Goal: Book appointment/travel/reservation

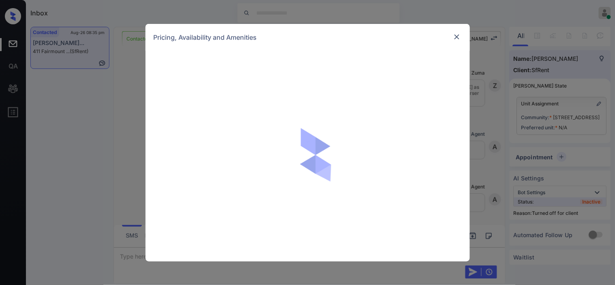
scroll to position [2323, 0]
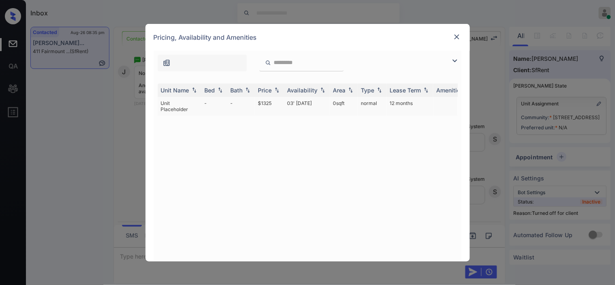
click at [303, 102] on td "03' Jan 19" at bounding box center [307, 106] width 46 height 19
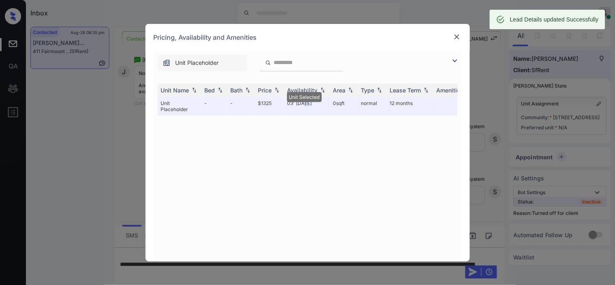
click at [459, 36] on img at bounding box center [456, 37] width 8 height 8
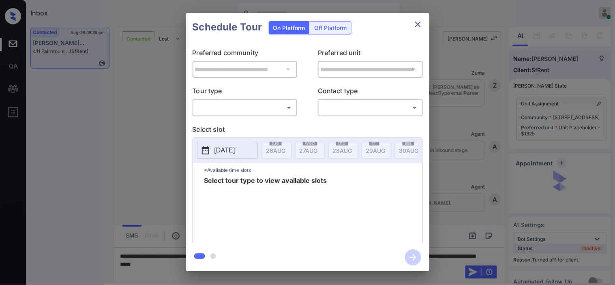
scroll to position [2478, 0]
click at [325, 29] on div "Off Platform" at bounding box center [330, 27] width 41 height 13
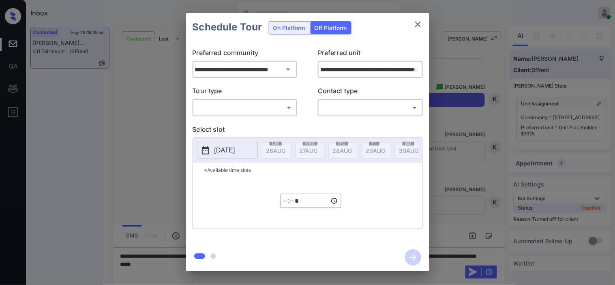
click at [278, 110] on body "Inbox Kristine Capara Online Set yourself offline Set yourself on break Profile…" at bounding box center [307, 142] width 615 height 285
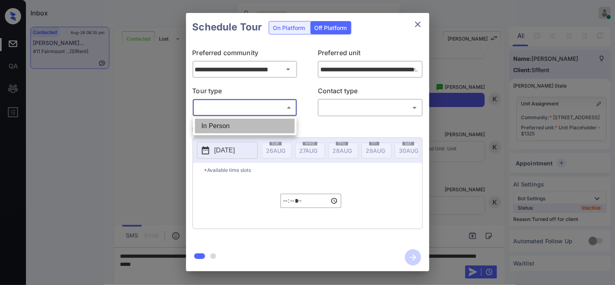
click at [275, 126] on li "In Person" at bounding box center [245, 126] width 100 height 15
type input "********"
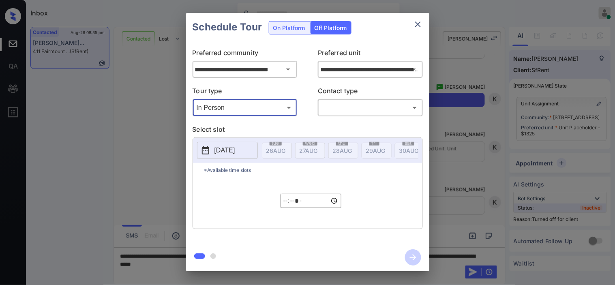
click at [334, 111] on body "Inbox Kristine Capara Online Set yourself offline Set yourself on break Profile…" at bounding box center [307, 142] width 615 height 285
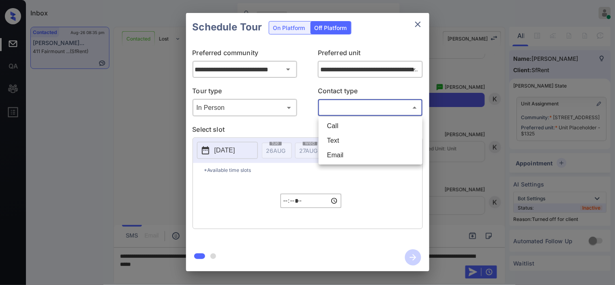
click at [335, 139] on li "Text" at bounding box center [370, 140] width 100 height 15
type input "****"
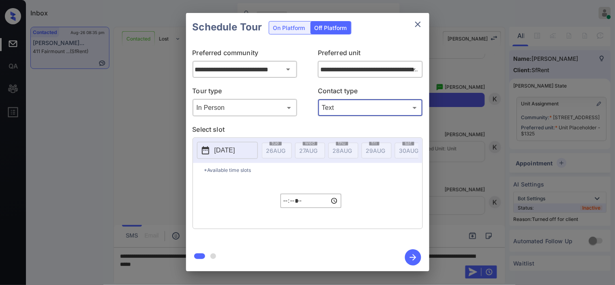
click at [213, 150] on button "2025-08-26" at bounding box center [227, 150] width 61 height 17
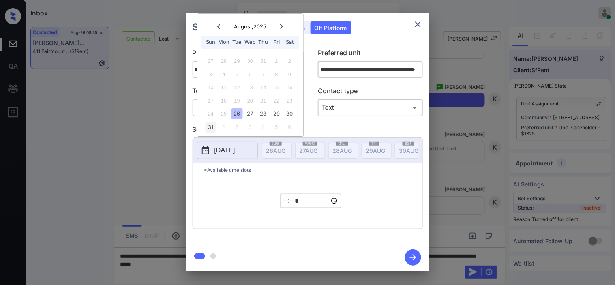
click at [215, 127] on div "31" at bounding box center [210, 127] width 11 height 11
click at [284, 208] on input "*****" at bounding box center [310, 201] width 61 height 14
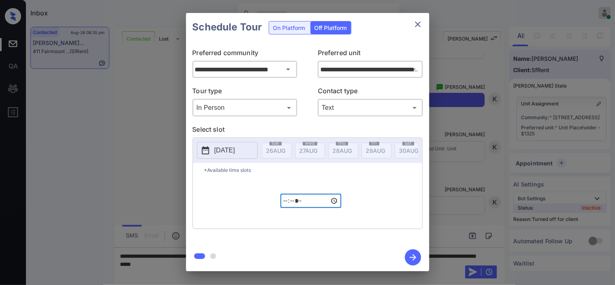
type input "*****"
click at [400, 254] on button "button" at bounding box center [413, 257] width 26 height 21
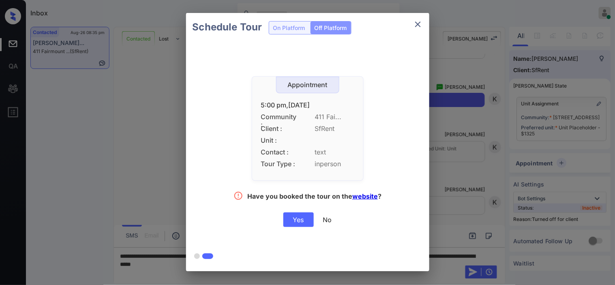
drag, startPoint x: 288, startPoint y: 222, endPoint x: 344, endPoint y: 29, distance: 201.0
click at [288, 222] on div "Yes" at bounding box center [298, 219] width 30 height 15
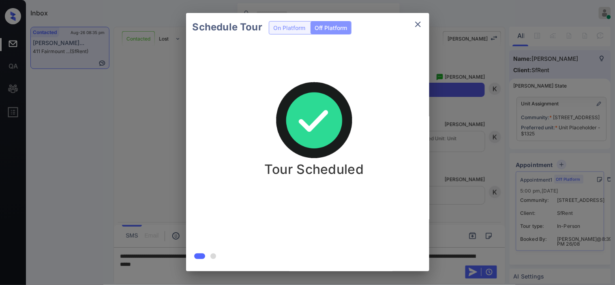
click at [484, 131] on div "Schedule Tour On Platform Off Platform Tour Scheduled" at bounding box center [307, 142] width 615 height 284
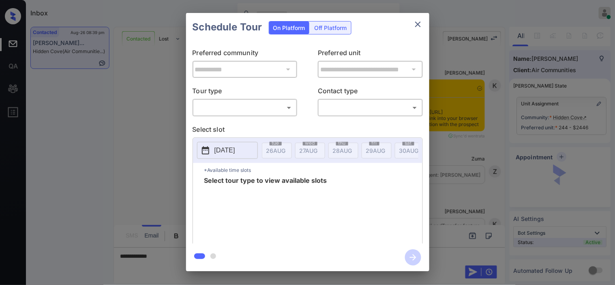
click at [245, 106] on body "Inbox Kristine Capara Online Set yourself offline Set yourself on break Profile…" at bounding box center [307, 142] width 615 height 285
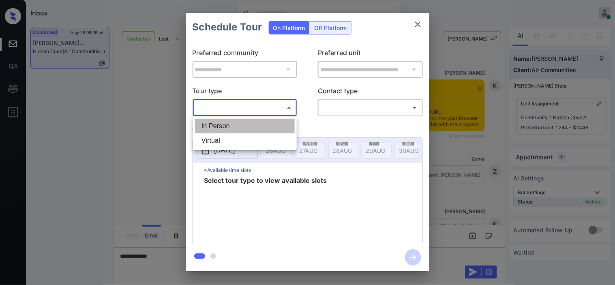
scroll to position [581, 0]
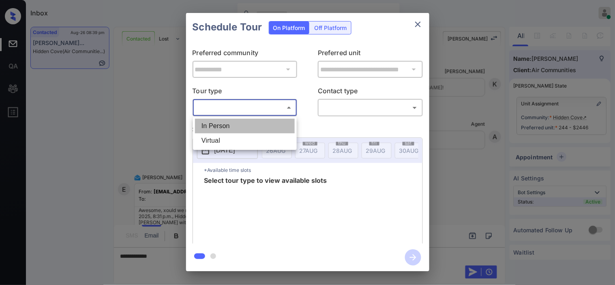
click at [240, 123] on li "In Person" at bounding box center [245, 126] width 100 height 15
type input "********"
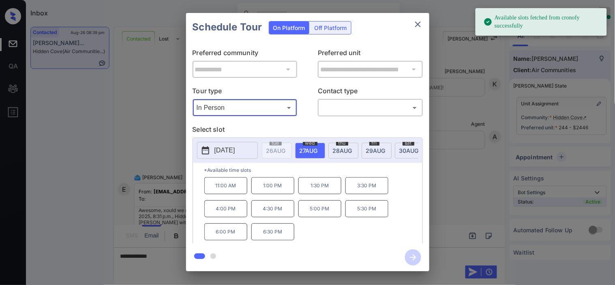
click at [218, 153] on p "2025-08-27" at bounding box center [224, 150] width 21 height 10
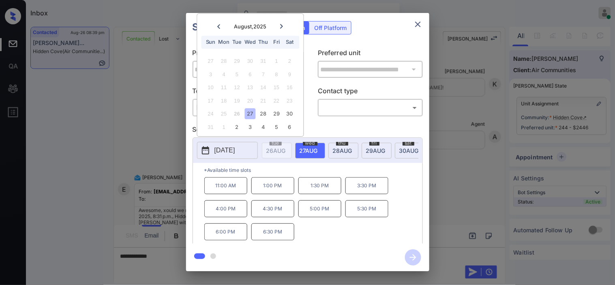
click at [157, 156] on div "**********" at bounding box center [307, 142] width 615 height 284
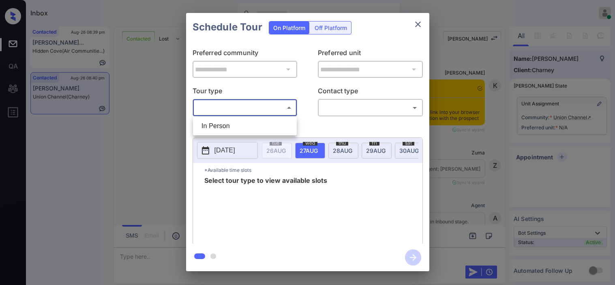
click at [256, 108] on body "Inbox [PERSON_NAME] Online Set yourself offline Set yourself on break Profile S…" at bounding box center [307, 142] width 615 height 285
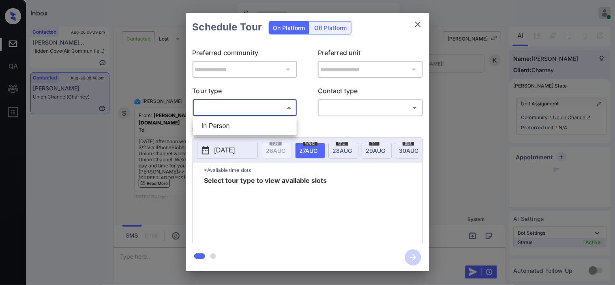
click at [252, 122] on li "In Person" at bounding box center [245, 126] width 100 height 15
type input "********"
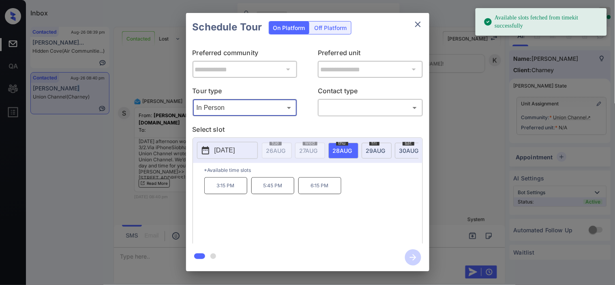
drag, startPoint x: 213, startPoint y: 150, endPoint x: 249, endPoint y: 149, distance: 36.1
click at [213, 148] on button "2025-08-28" at bounding box center [227, 150] width 61 height 17
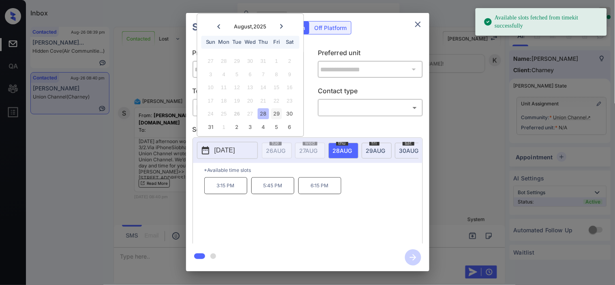
click at [277, 115] on div "29" at bounding box center [276, 114] width 11 height 11
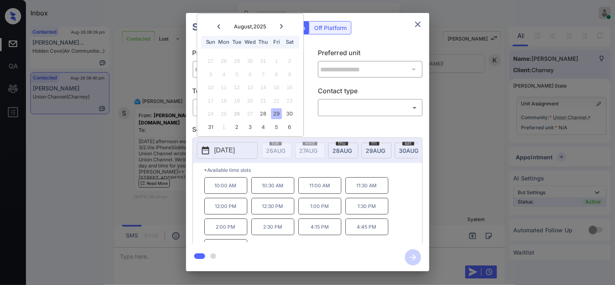
click at [156, 201] on div "**********" at bounding box center [307, 142] width 615 height 284
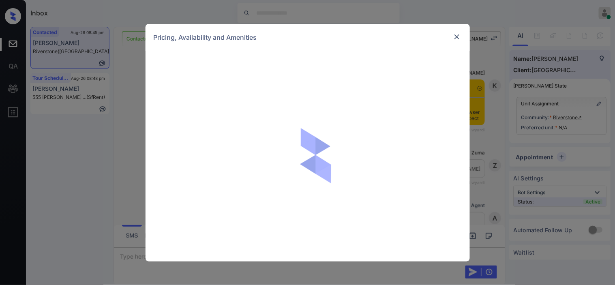
scroll to position [815, 0]
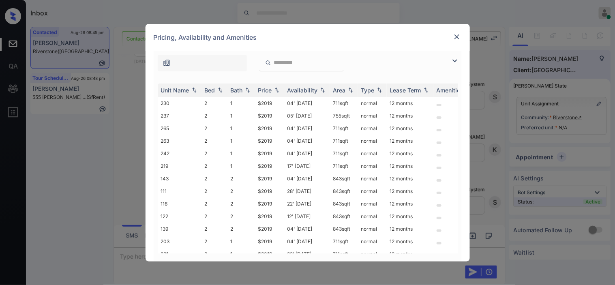
click at [455, 60] on img at bounding box center [455, 61] width 10 height 10
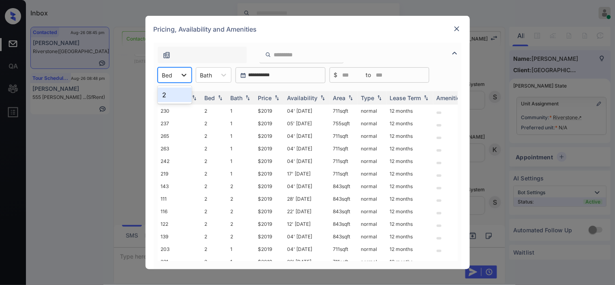
click at [180, 71] on icon at bounding box center [184, 75] width 8 height 8
click at [171, 92] on div "2" at bounding box center [175, 95] width 34 height 15
click at [274, 96] on img at bounding box center [277, 98] width 8 height 6
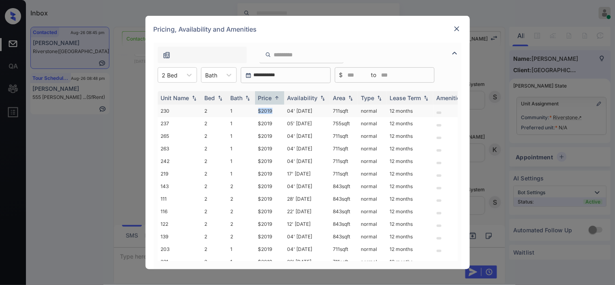
drag, startPoint x: 256, startPoint y: 111, endPoint x: 272, endPoint y: 111, distance: 15.8
click at [272, 111] on td "$2019" at bounding box center [269, 111] width 29 height 13
copy td "$2019"
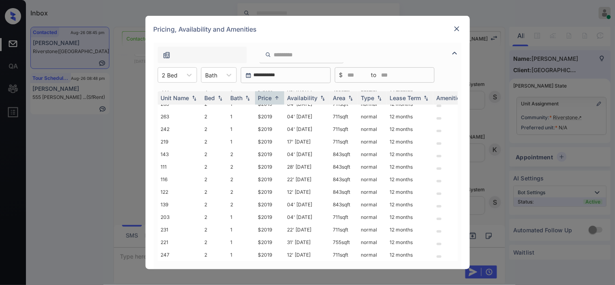
scroll to position [34, 0]
click at [454, 25] on img at bounding box center [456, 29] width 8 height 8
